Goal: Task Accomplishment & Management: Use online tool/utility

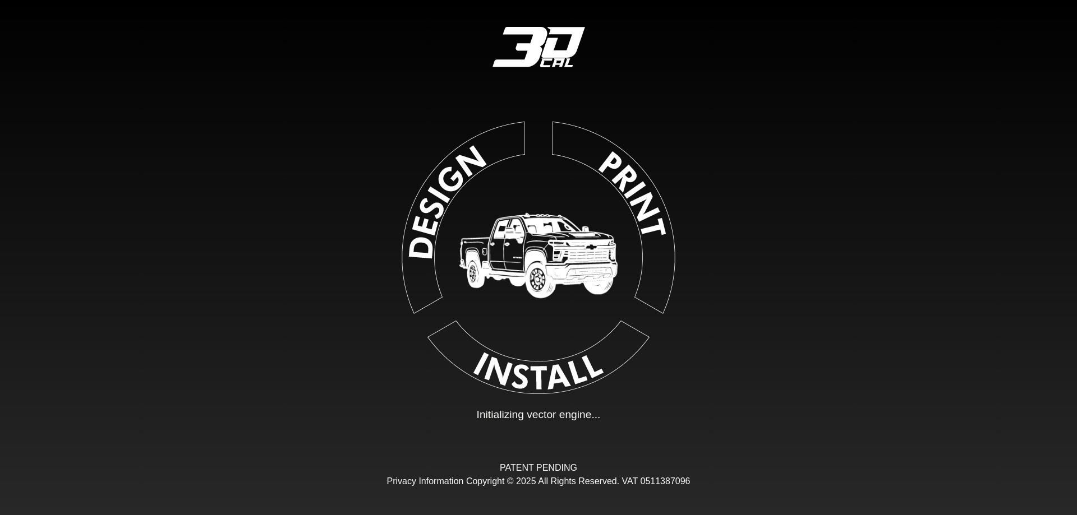
type input "**"
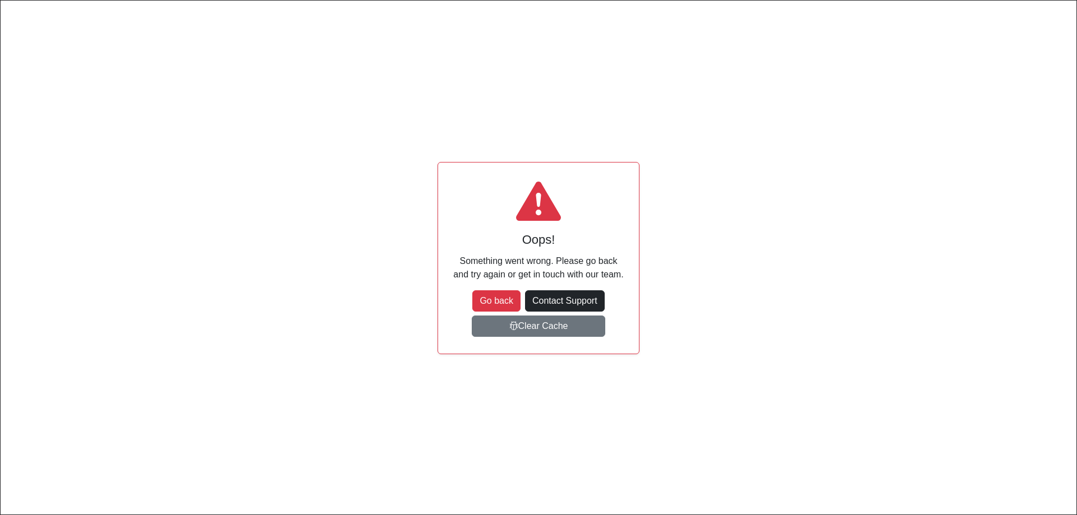
scroll to position [118, 177]
click at [488, 301] on button "Go back" at bounding box center [496, 301] width 48 height 21
type input "**"
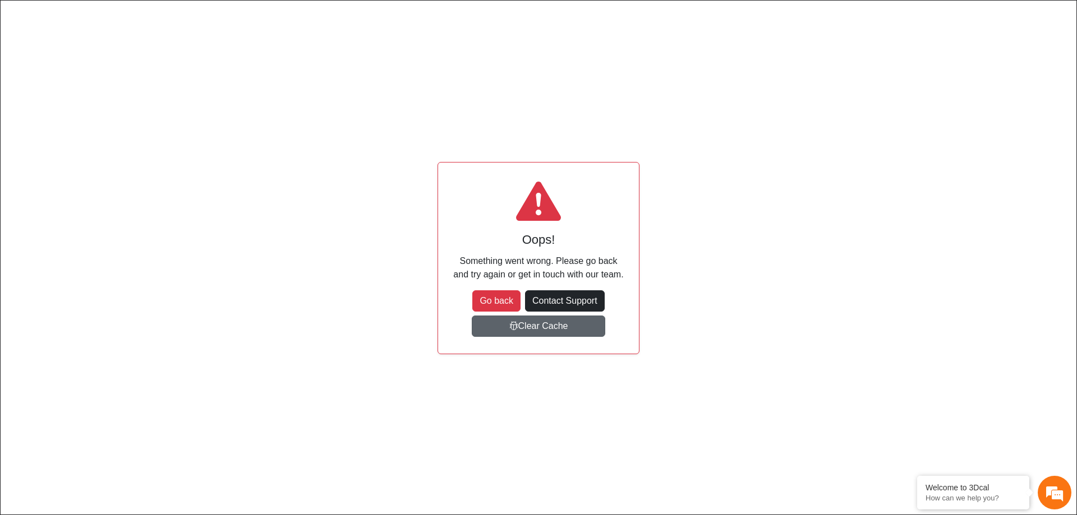
click at [560, 323] on button "Clear Cache" at bounding box center [538, 326] width 133 height 21
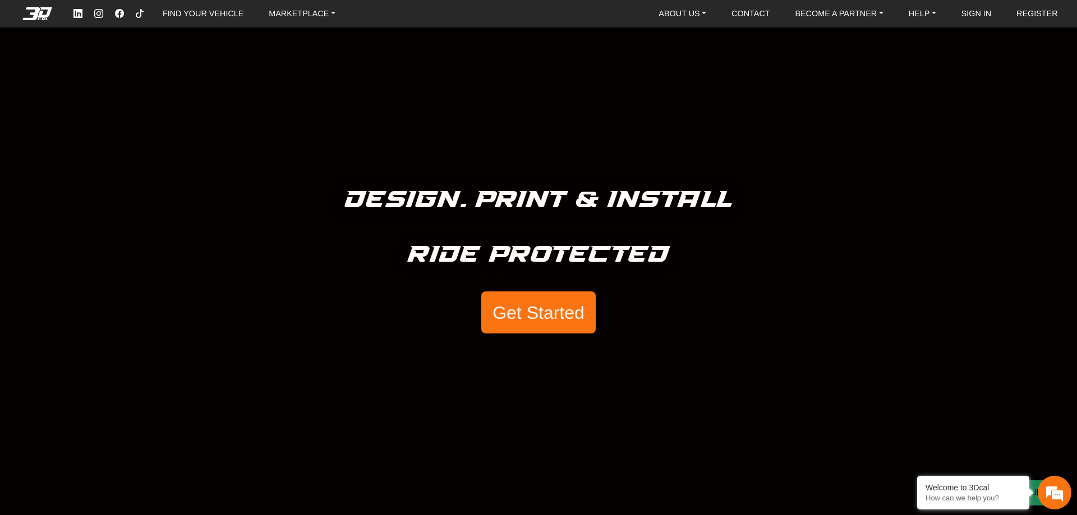
click at [529, 327] on button "Get Started" at bounding box center [538, 313] width 114 height 43
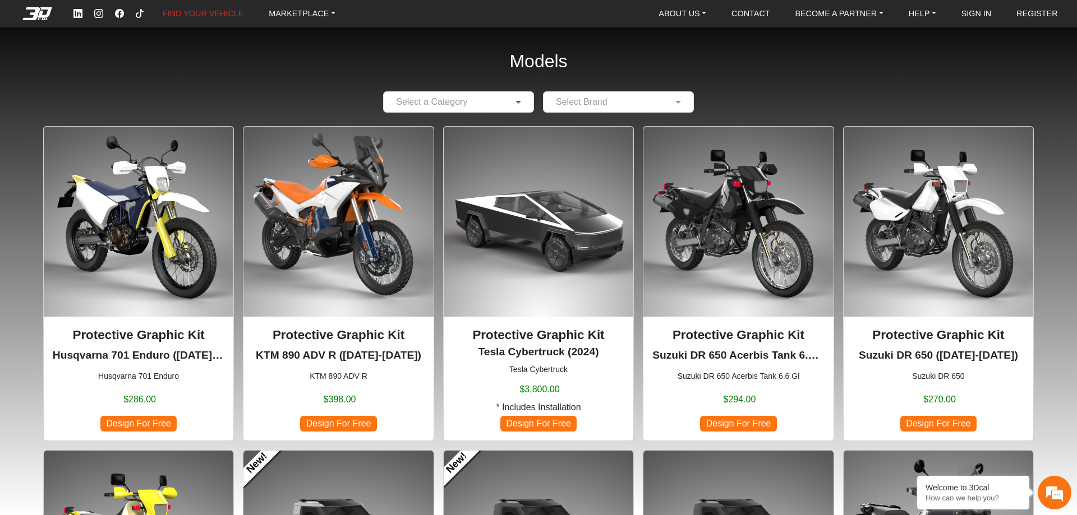
click at [524, 100] on span at bounding box center [520, 101] width 14 height 13
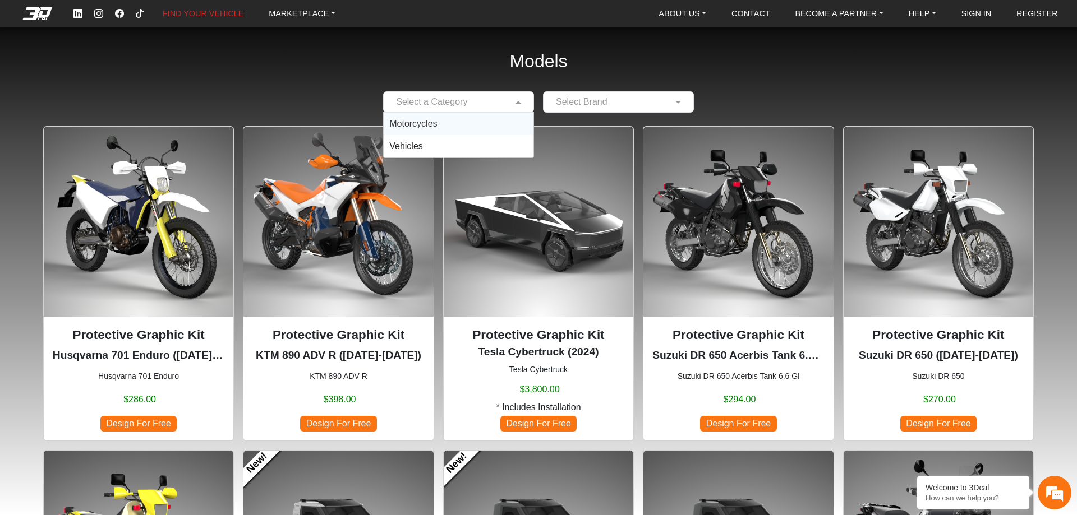
click at [404, 128] on span "Motorcycles" at bounding box center [413, 124] width 48 height 10
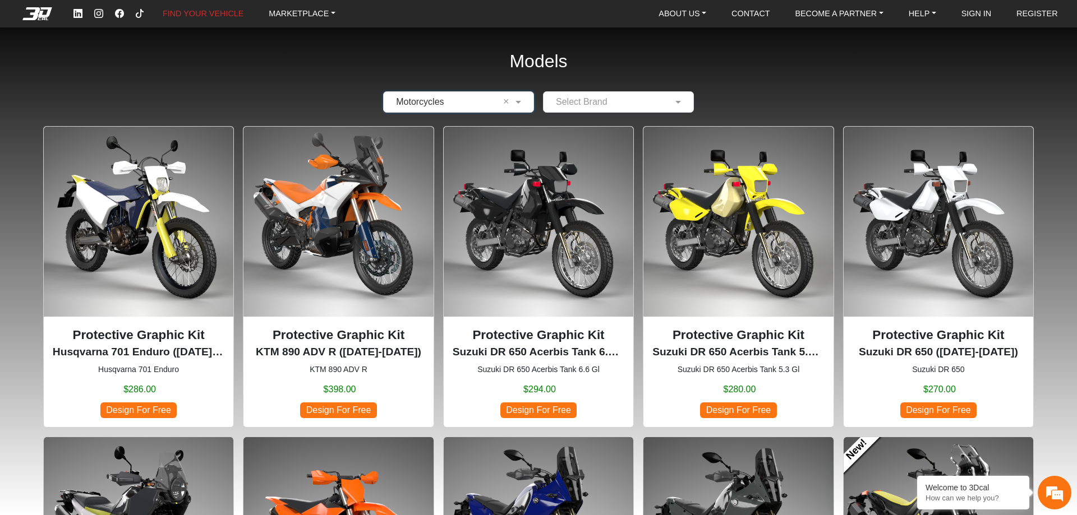
click at [743, 410] on span "Design For Free" at bounding box center [738, 410] width 76 height 15
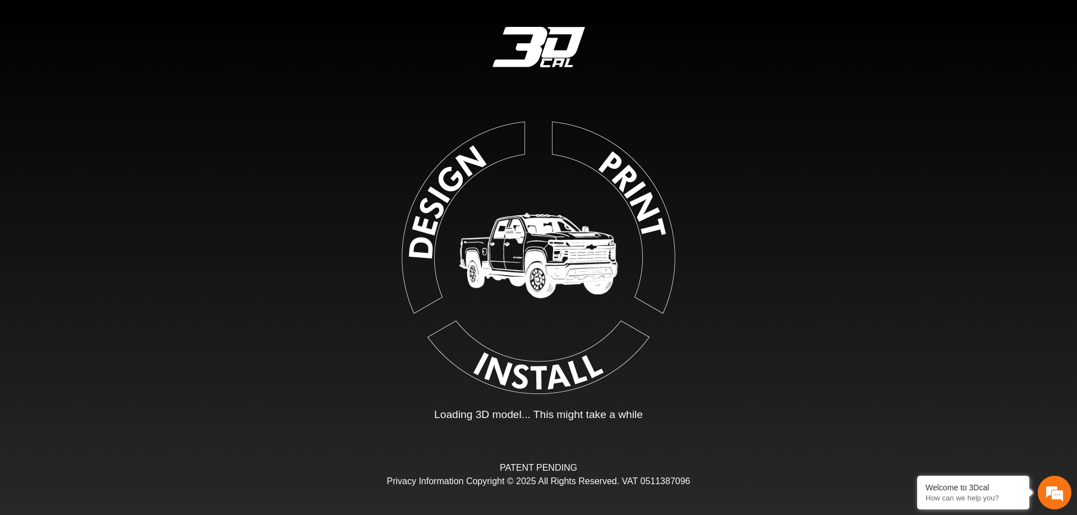
type input "*"
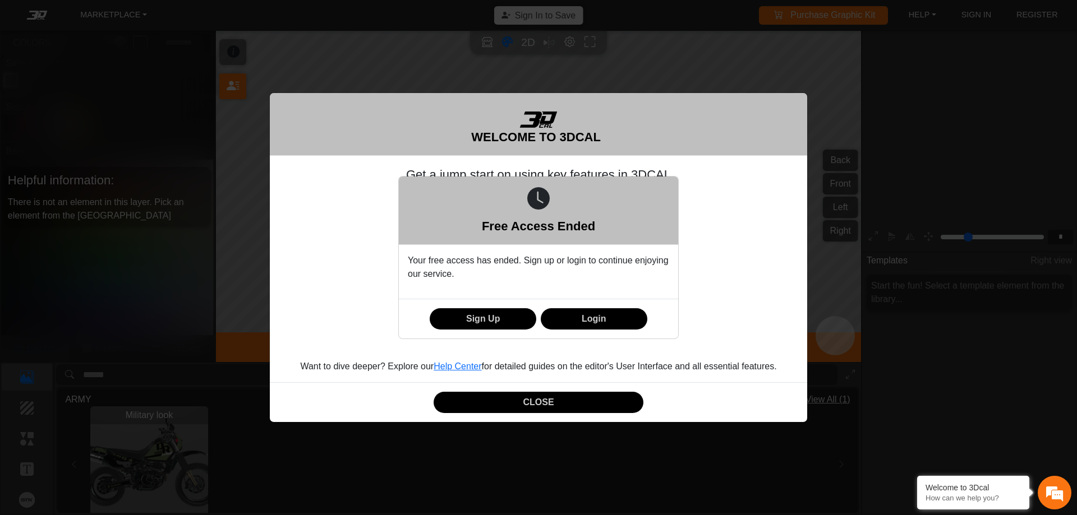
scroll to position [184, 173]
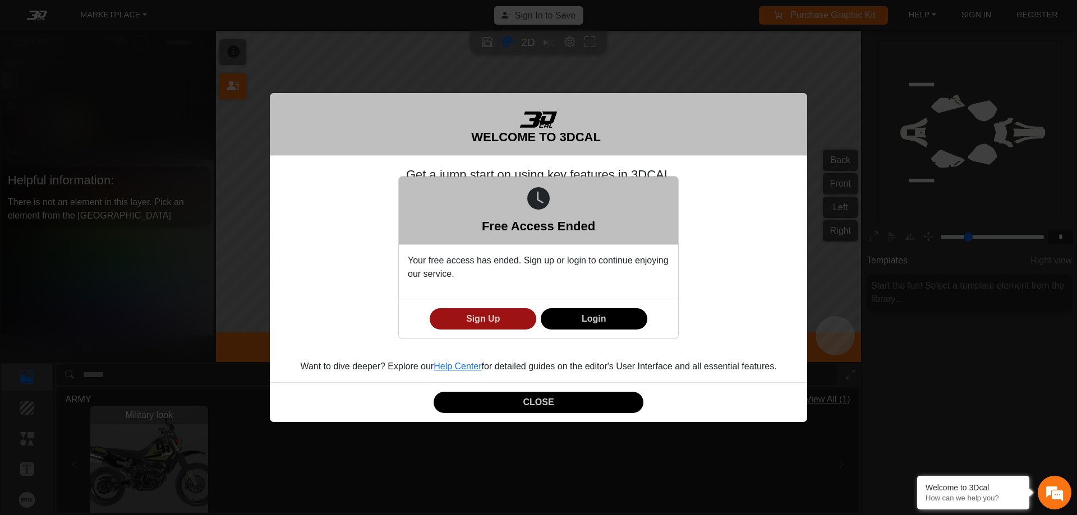
click at [497, 320] on button "Sign Up" at bounding box center [483, 319] width 107 height 22
